Goal: Information Seeking & Learning: Check status

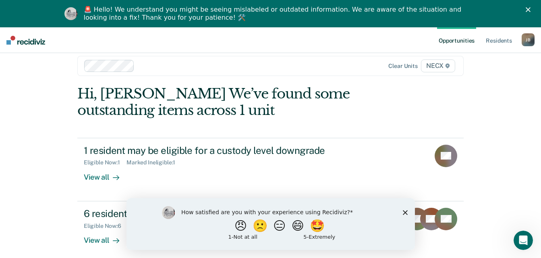
scroll to position [27, 0]
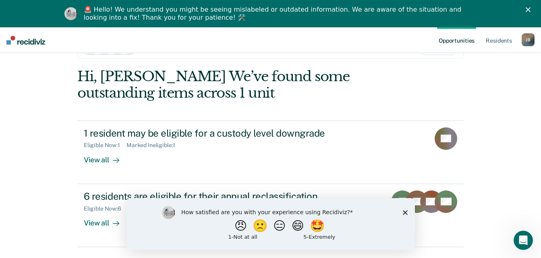
click at [405, 215] on div "How satisfied are you with your experience using Recidiviz? 😠 🙁 😑 😄 🤩 1 - Not a…" at bounding box center [270, 224] width 288 height 52
click at [405, 212] on polygon "Close survey" at bounding box center [404, 212] width 5 height 5
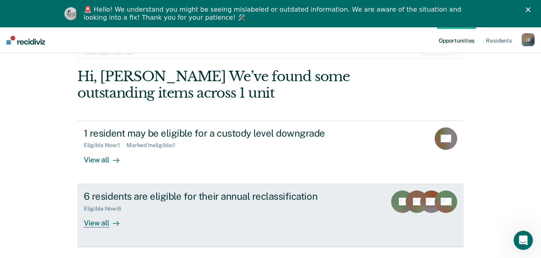
click at [99, 221] on div "View all" at bounding box center [106, 220] width 45 height 16
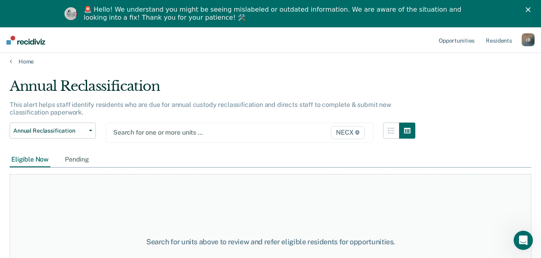
click at [129, 136] on div "Search for one or more units … NECX" at bounding box center [239, 133] width 268 height 20
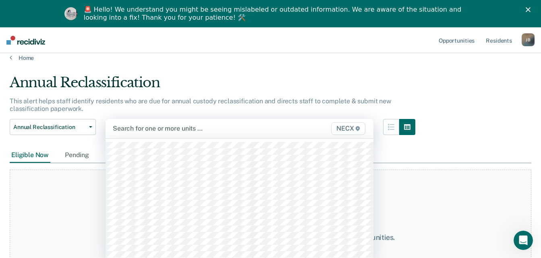
scroll to position [10, 0]
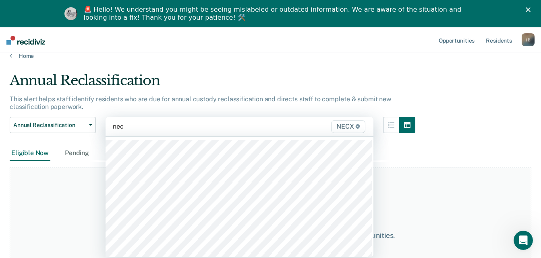
type input "necx"
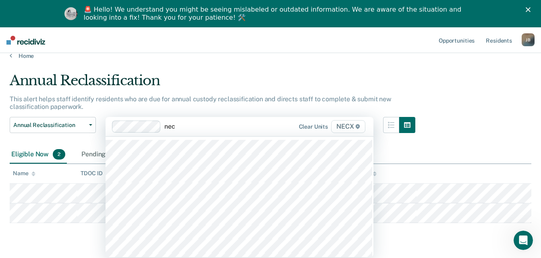
type input "necx"
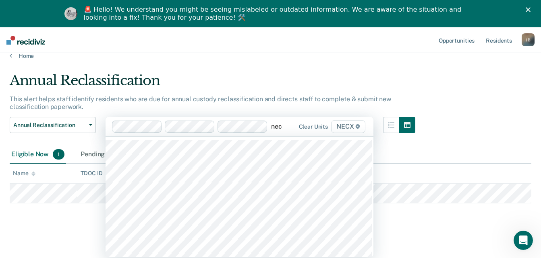
type input "necx"
